Goal: Task Accomplishment & Management: Use online tool/utility

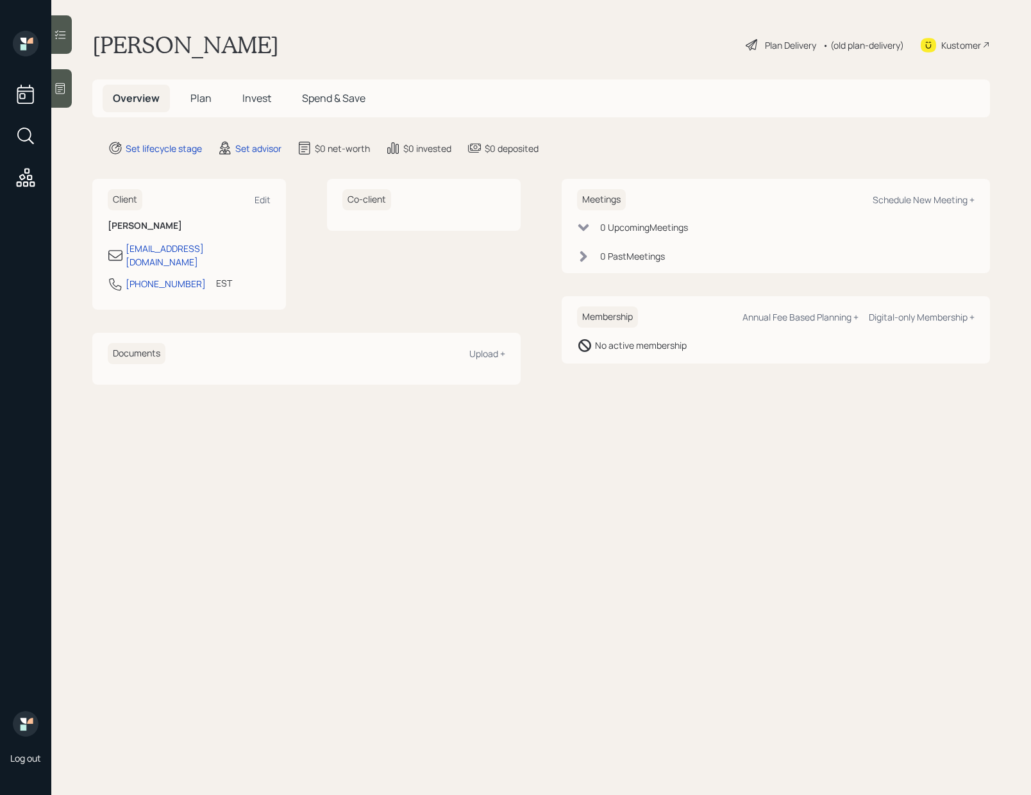
click at [65, 83] on icon at bounding box center [60, 88] width 13 height 13
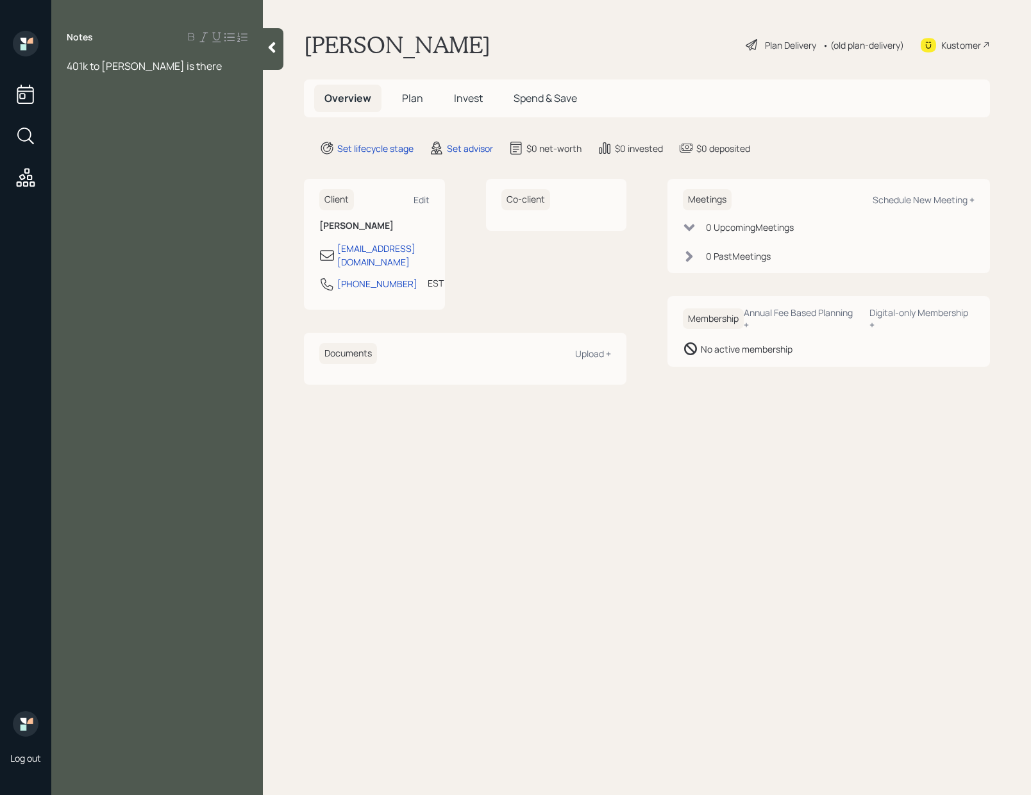
click at [137, 157] on div "Notes 401k to [PERSON_NAME] is there" at bounding box center [157, 405] width 212 height 749
click at [529, 289] on div "Co-client" at bounding box center [556, 244] width 141 height 131
drag, startPoint x: 396, startPoint y: 275, endPoint x: 328, endPoint y: 274, distance: 67.9
click at [328, 276] on div "[PHONE_NUMBER] EST Currently 11:28 AM" at bounding box center [374, 287] width 110 height 23
copy div "[PHONE_NUMBER]"
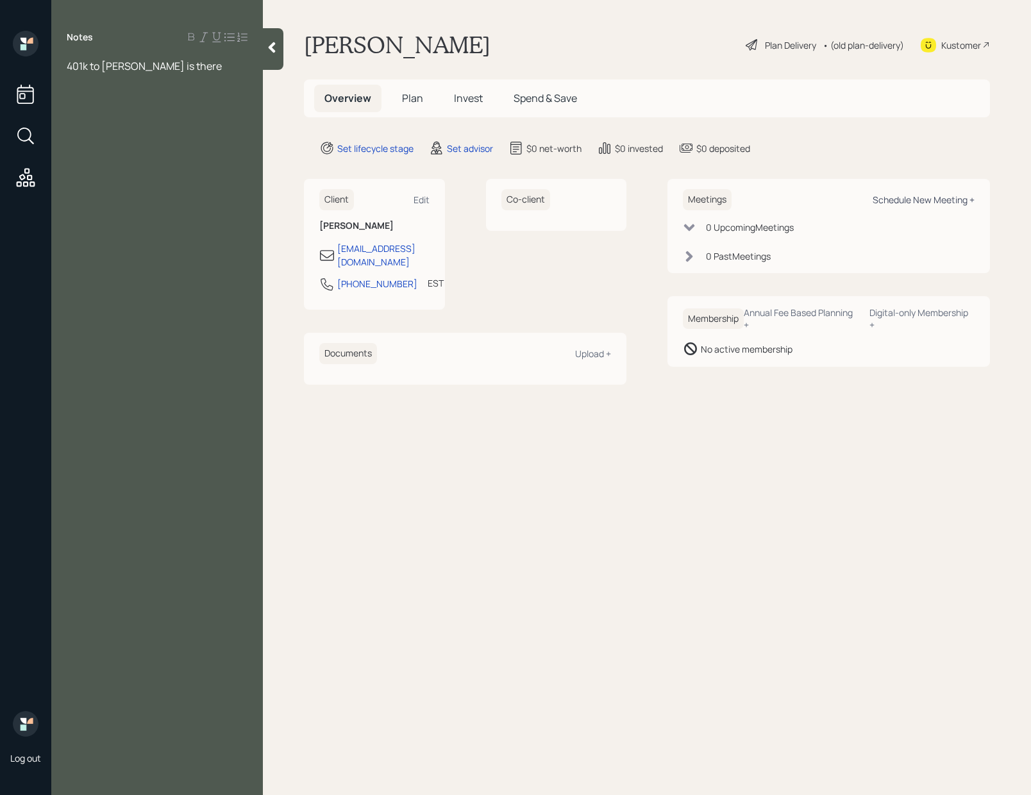
click at [856, 202] on div "Schedule New Meeting +" at bounding box center [923, 200] width 102 height 12
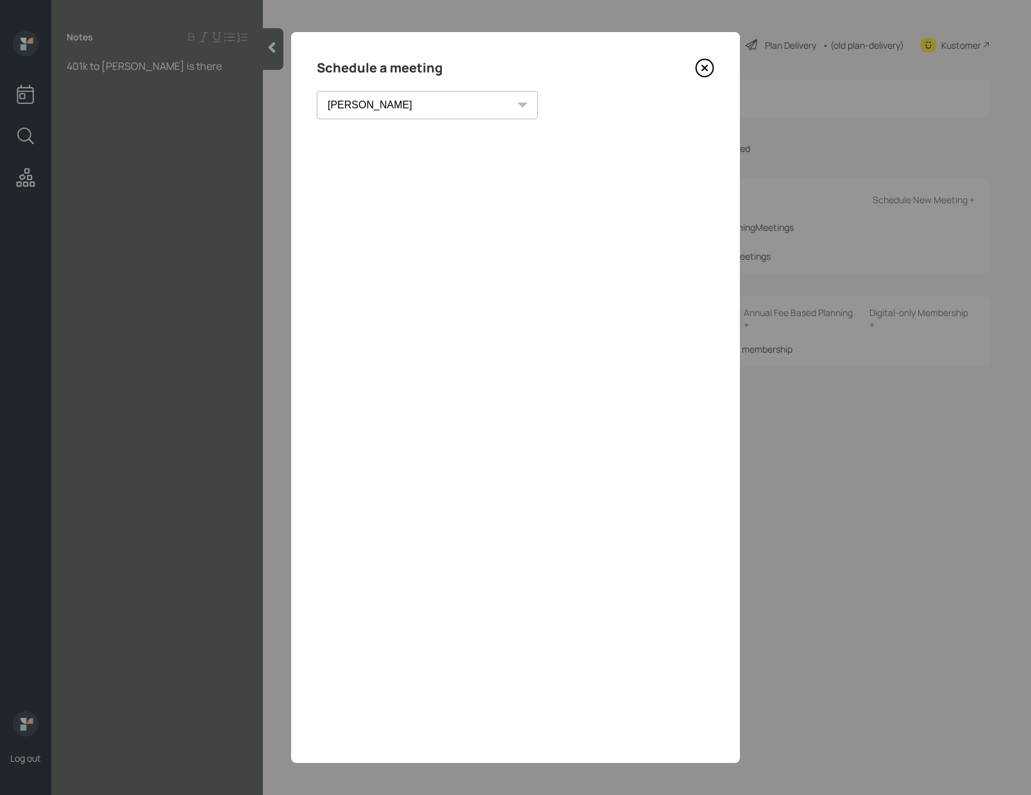
click at [394, 100] on select "[PERSON_NAME] [PERSON_NAME] [PERSON_NAME] [PERSON_NAME] [PERSON_NAME] [PERSON_N…" at bounding box center [427, 105] width 221 height 28
select select "7ee11780-4d8a-424a-8367-23e02165f7ba"
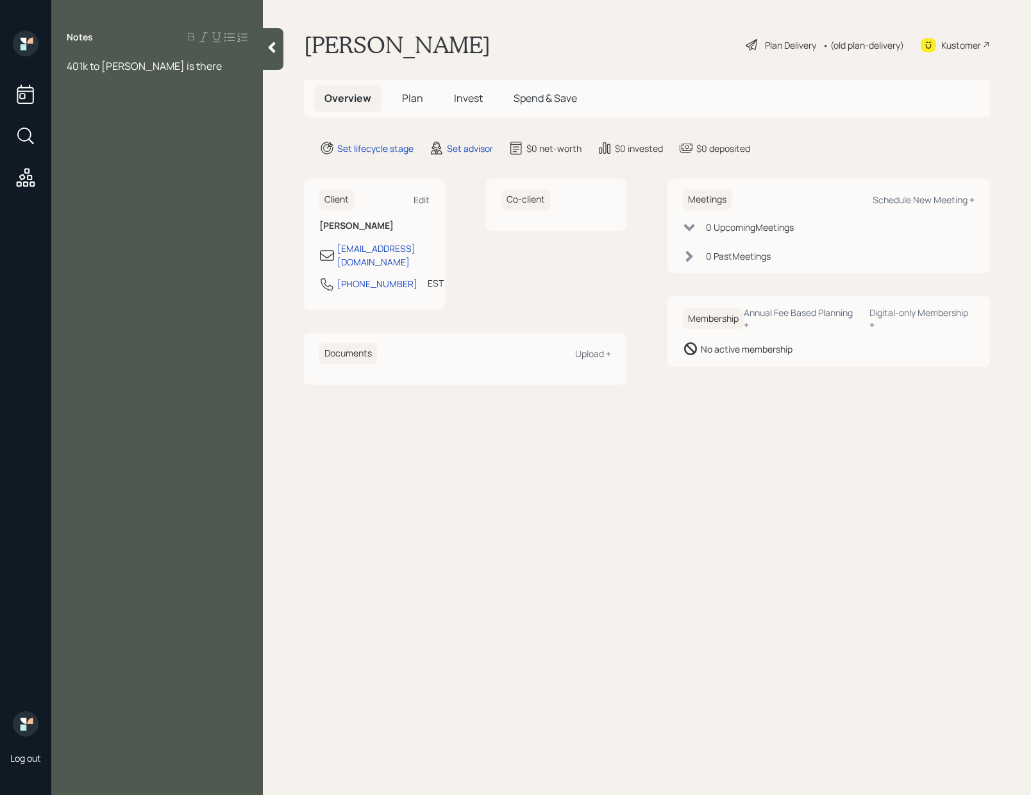
click at [176, 47] on div "Notes 401k to [PERSON_NAME] is there" at bounding box center [157, 405] width 212 height 749
click at [178, 59] on div "401k to [PERSON_NAME] is there" at bounding box center [157, 66] width 181 height 14
